Goal: Find specific page/section: Find specific page/section

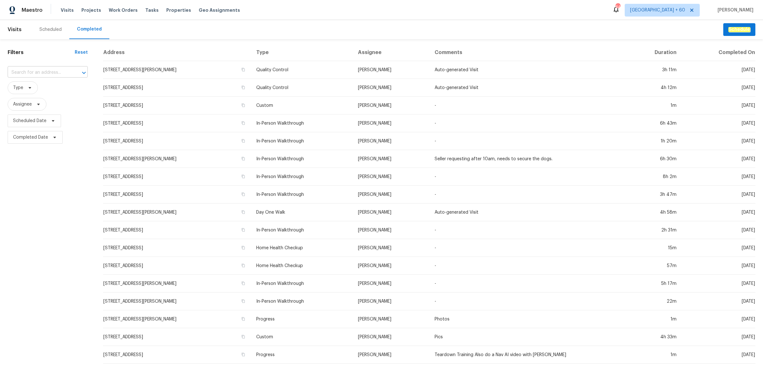
click at [33, 72] on input "text" at bounding box center [39, 73] width 62 height 10
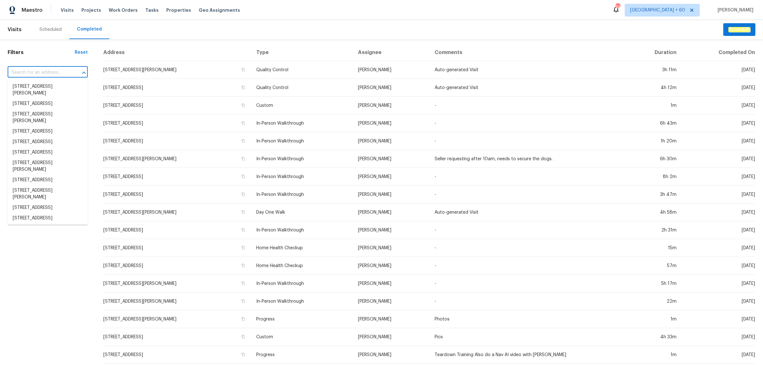
paste input "d586f302-af39-588a-a1f2-da8be6a855ba"
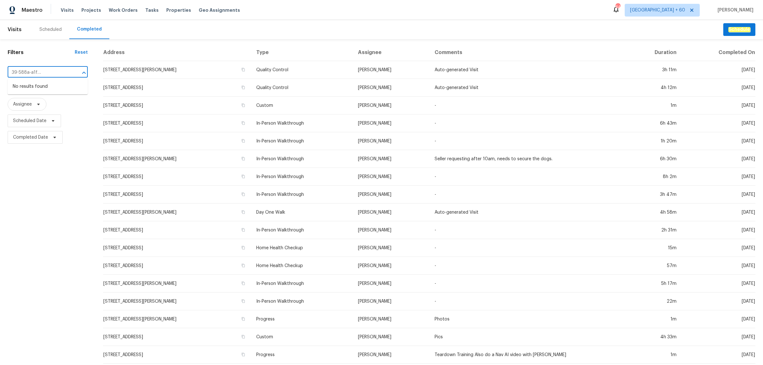
type input "d586f302-af39-588a-a1f2-da8be6a855ba"
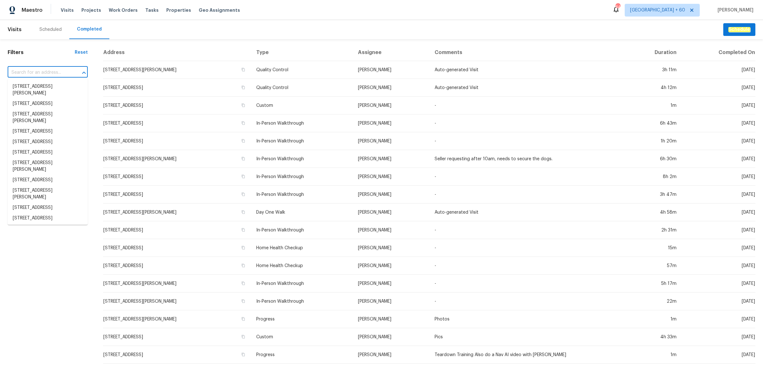
scroll to position [0, 0]
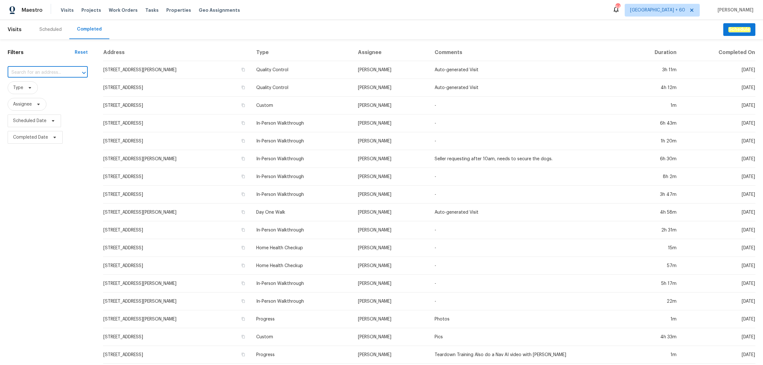
click at [53, 74] on input "text" at bounding box center [39, 73] width 62 height 10
paste input "[STREET_ADDRESS][PERSON_NAME]"
type input "[STREET_ADDRESS][PERSON_NAME]"
click at [46, 84] on li "[STREET_ADDRESS][PERSON_NAME]" at bounding box center [48, 89] width 80 height 17
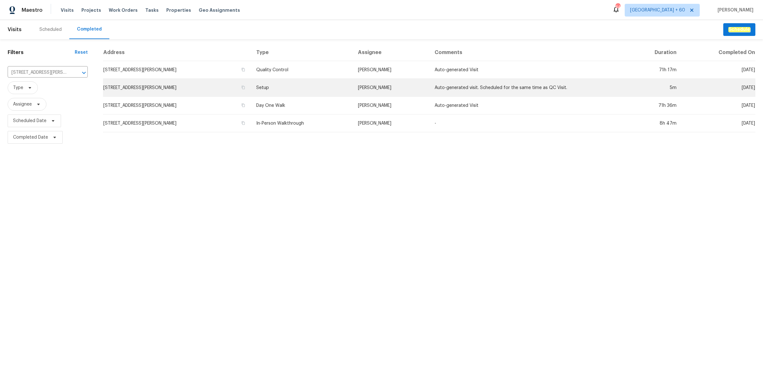
click at [294, 88] on td "Setup" at bounding box center [302, 88] width 102 height 18
